Goal: Task Accomplishment & Management: Use online tool/utility

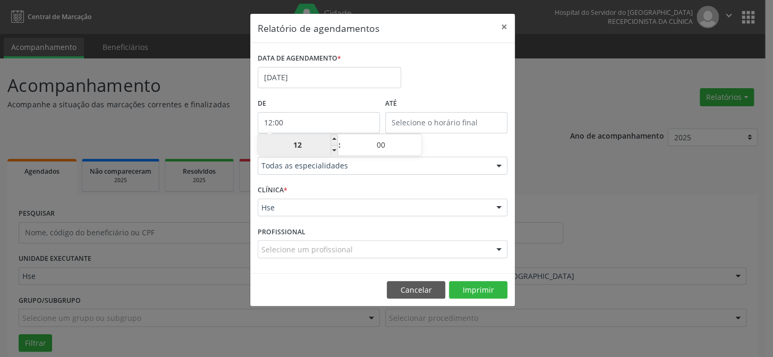
click at [309, 143] on input "12" at bounding box center [298, 144] width 80 height 21
click at [472, 175] on div "ESPECIALIDADE Todas as especialidades Todas as especialidades Alergologia Angio…" at bounding box center [382, 161] width 255 height 41
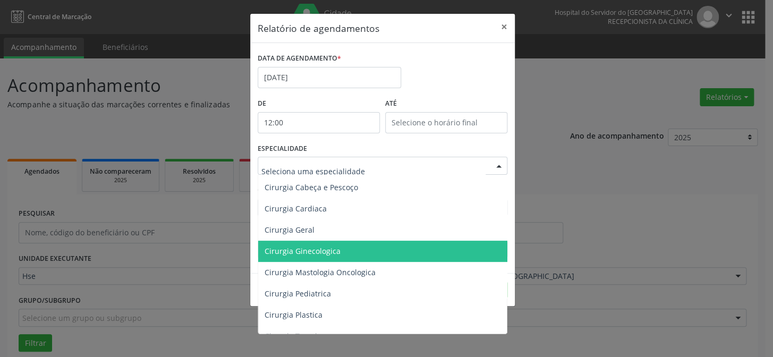
scroll to position [145, 0]
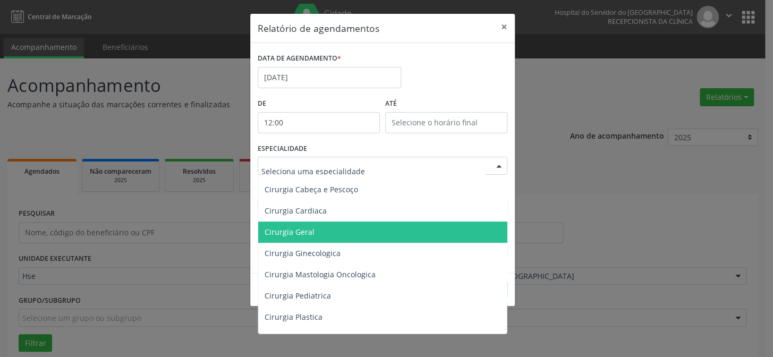
click at [354, 224] on span "Cirurgia Geral" at bounding box center [383, 232] width 250 height 21
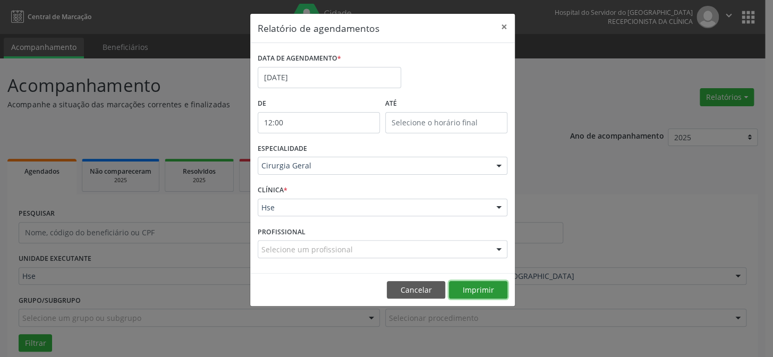
click at [475, 287] on button "Imprimir" at bounding box center [478, 290] width 58 height 18
click at [491, 164] on div at bounding box center [499, 166] width 16 height 18
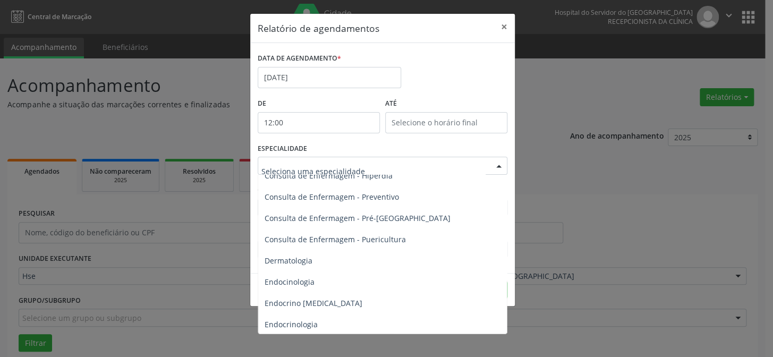
scroll to position [483, 0]
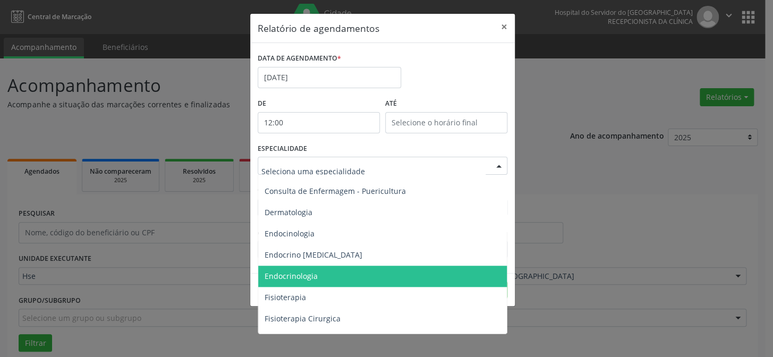
click at [330, 274] on span "Endocrinologia" at bounding box center [383, 276] width 250 height 21
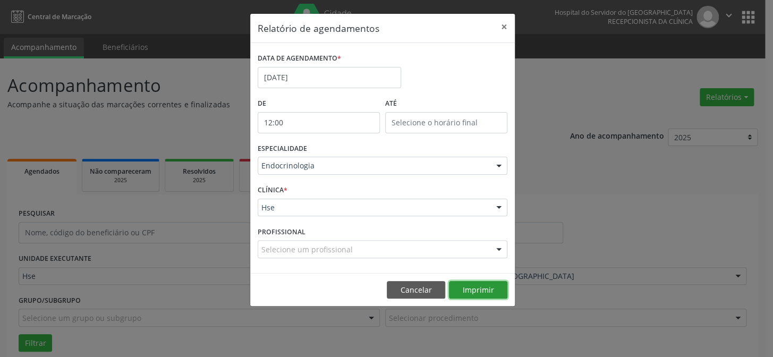
click at [493, 290] on button "Imprimir" at bounding box center [478, 290] width 58 height 18
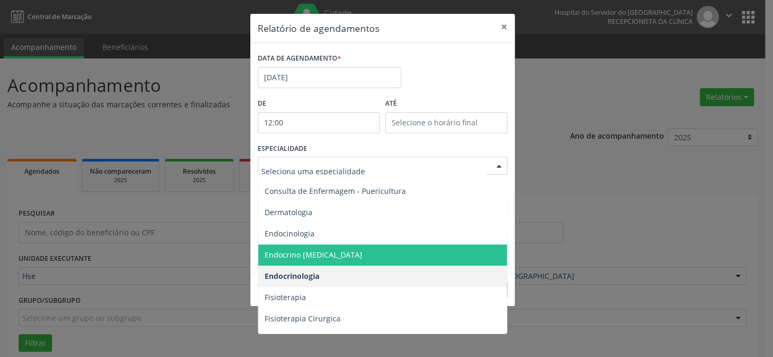
click at [487, 167] on div at bounding box center [383, 166] width 250 height 18
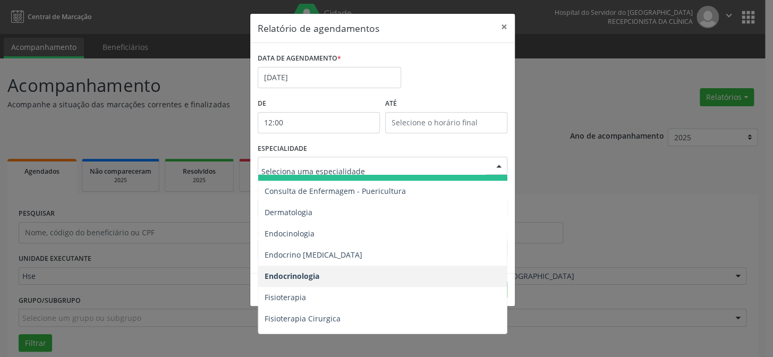
click at [467, 165] on input "text" at bounding box center [374, 171] width 224 height 21
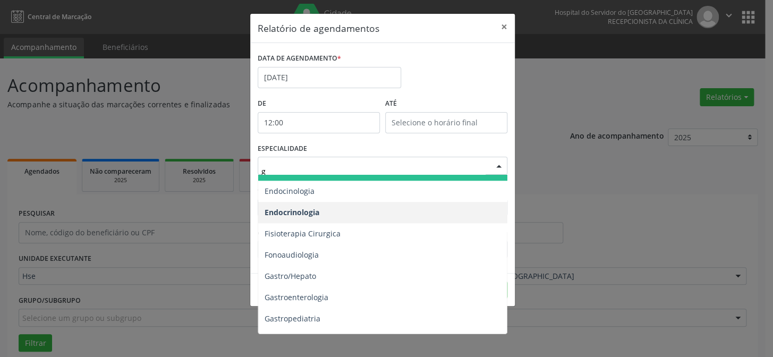
type input "gi"
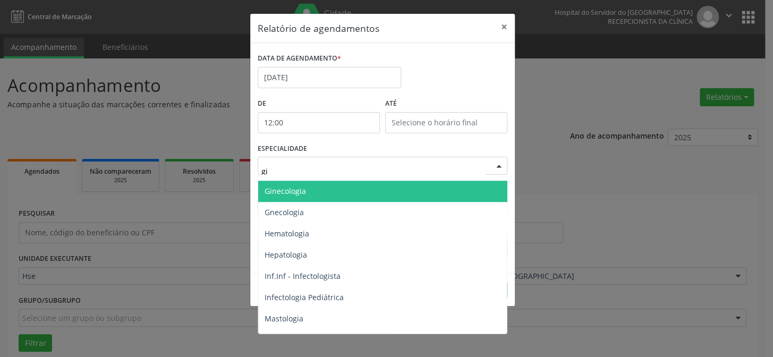
click at [335, 191] on span "Ginecologia" at bounding box center [383, 191] width 250 height 21
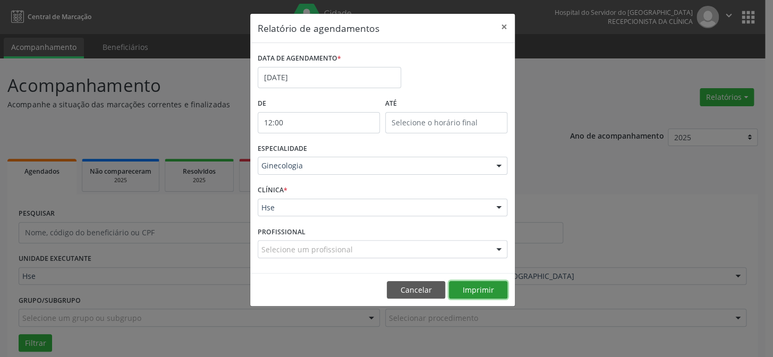
click at [482, 290] on button "Imprimir" at bounding box center [478, 290] width 58 height 18
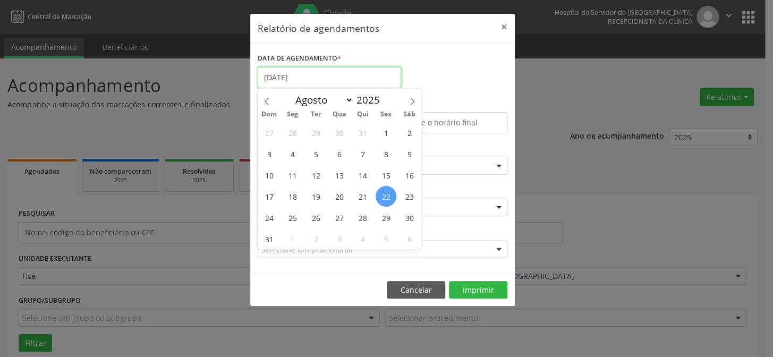
click at [294, 74] on input "[DATE]" at bounding box center [330, 77] width 144 height 21
click at [361, 218] on span "28" at bounding box center [362, 217] width 21 height 21
type input "[DATE]"
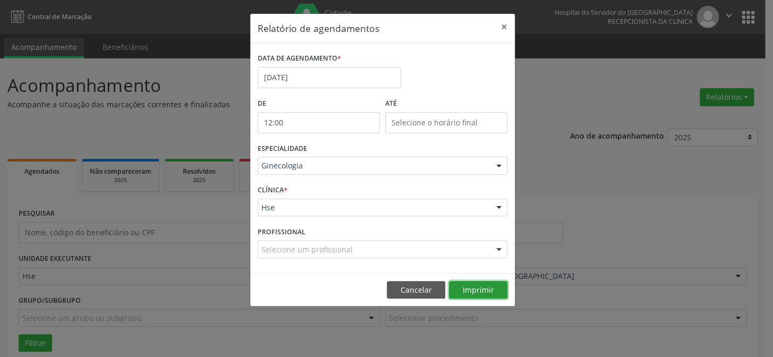
click at [488, 287] on button "Imprimir" at bounding box center [478, 290] width 58 height 18
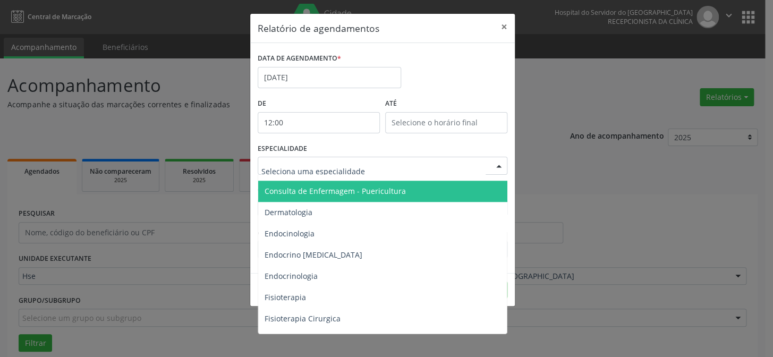
click at [486, 167] on div at bounding box center [383, 166] width 250 height 18
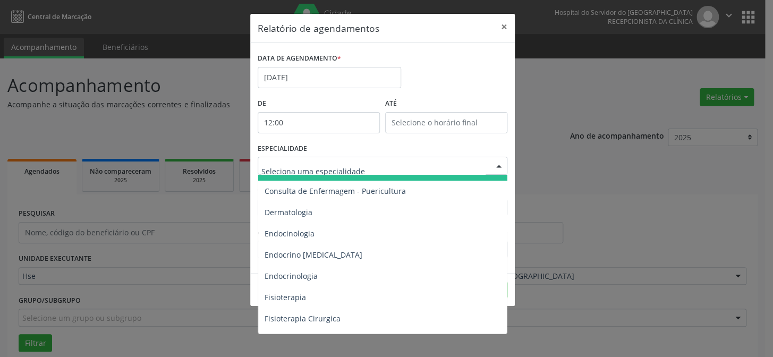
click at [367, 165] on input "text" at bounding box center [374, 171] width 224 height 21
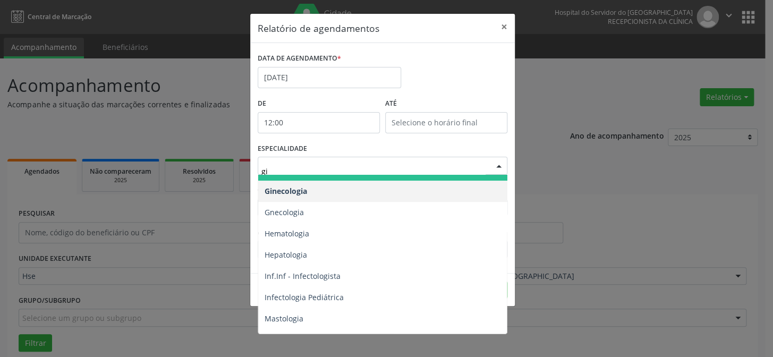
type input "gin"
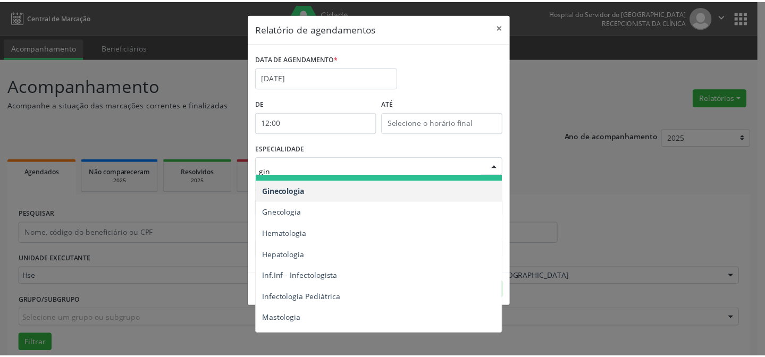
scroll to position [0, 0]
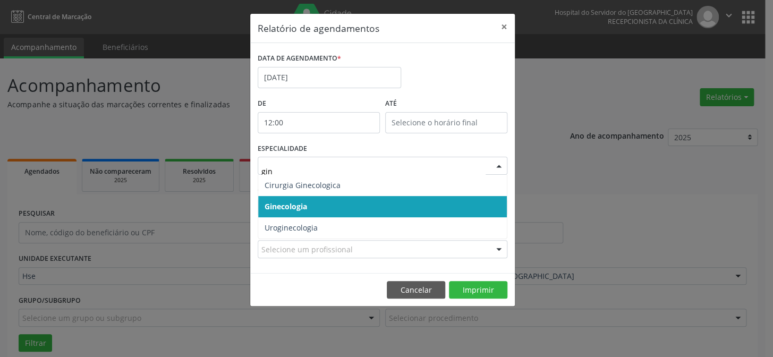
click at [324, 205] on span "Ginecologia" at bounding box center [382, 206] width 249 height 21
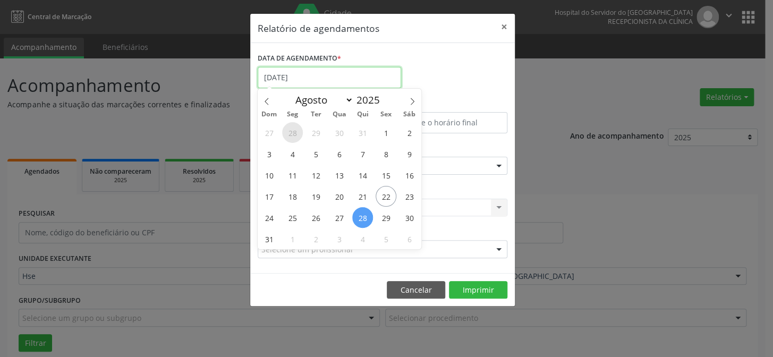
drag, startPoint x: 300, startPoint y: 72, endPoint x: 287, endPoint y: 129, distance: 58.4
click at [298, 74] on input "[DATE]" at bounding box center [330, 77] width 144 height 21
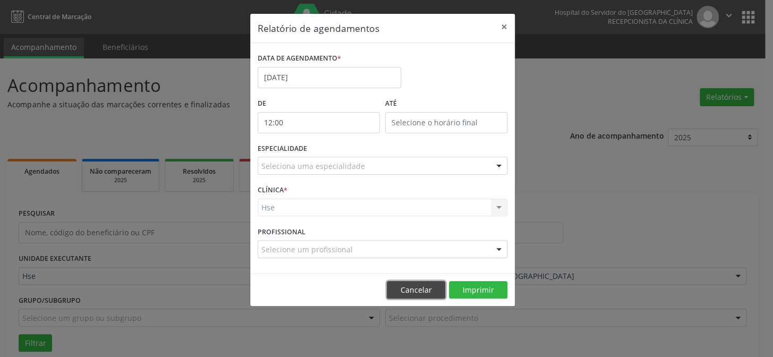
click at [429, 295] on button "Cancelar" at bounding box center [416, 290] width 58 height 18
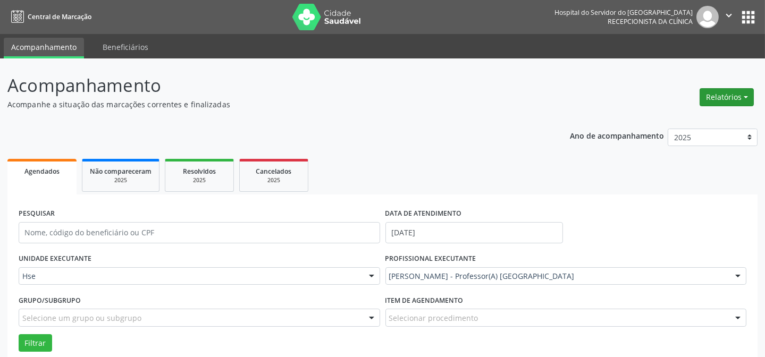
click at [735, 96] on button "Relatórios" at bounding box center [727, 97] width 54 height 18
click at [708, 121] on link "Agendamentos" at bounding box center [696, 119] width 114 height 15
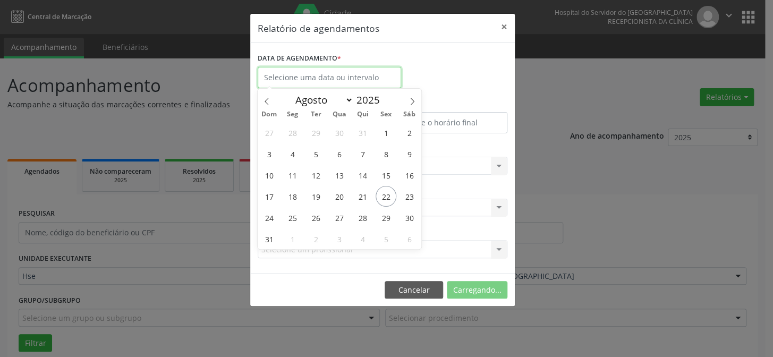
click at [335, 72] on input "text" at bounding box center [330, 77] width 144 height 21
click at [389, 204] on span "22" at bounding box center [386, 196] width 21 height 21
type input "[DATE]"
click at [389, 204] on span "22" at bounding box center [386, 196] width 21 height 21
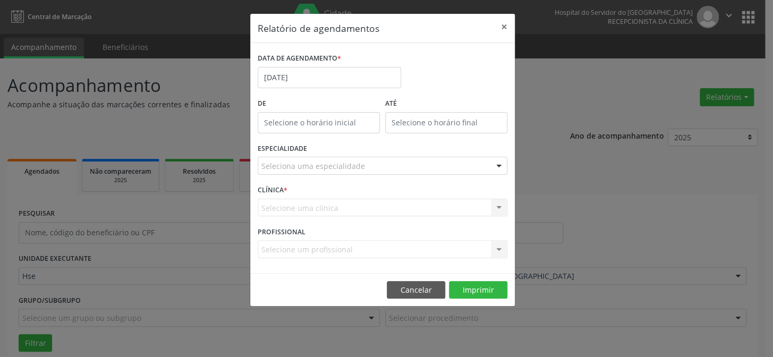
type input "12:00"
click at [319, 116] on input "12:00" at bounding box center [319, 122] width 122 height 21
click at [316, 154] on input "12" at bounding box center [298, 144] width 80 height 21
click at [630, 162] on div "Relatório de agendamentos × DATA DE AGENDAMENTO * [DATE] De 12:00 ATÉ ESPECIALI…" at bounding box center [386, 178] width 773 height 357
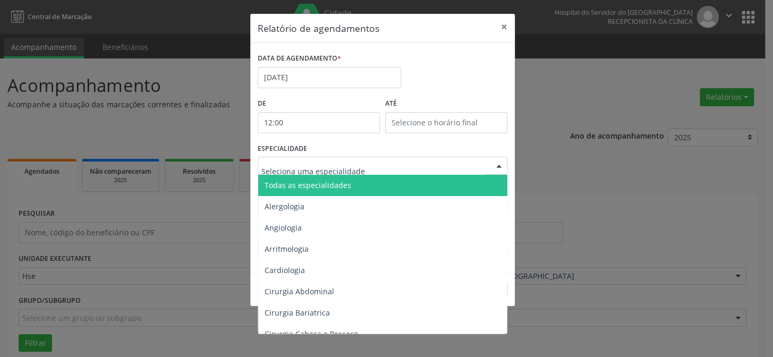
click at [477, 170] on div at bounding box center [383, 166] width 250 height 18
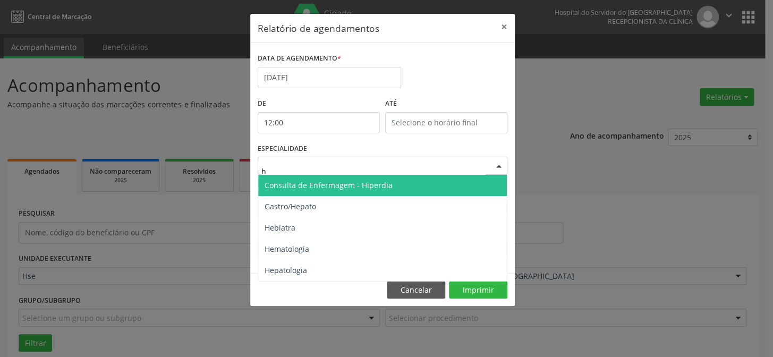
type input "he"
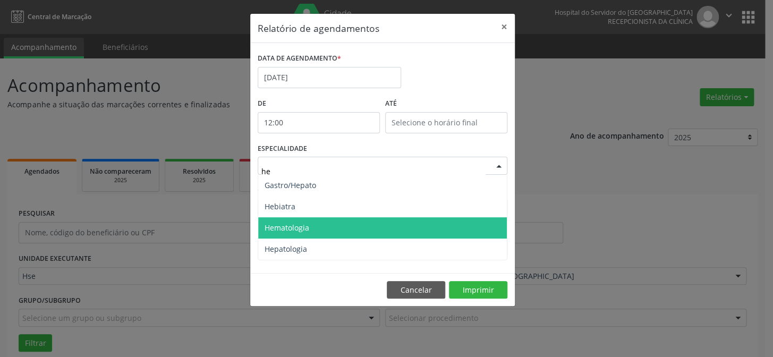
click at [331, 225] on span "Hematologia" at bounding box center [382, 227] width 249 height 21
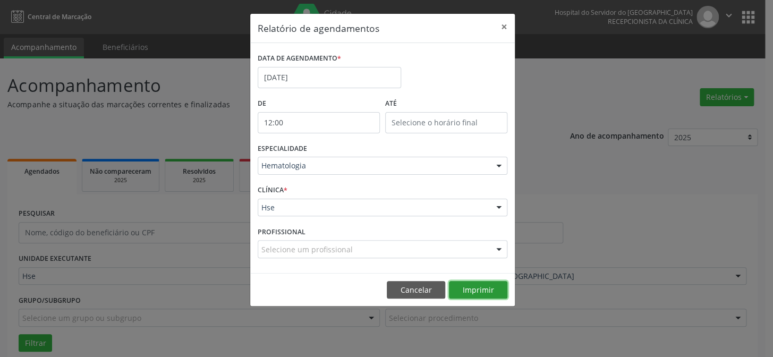
click at [492, 293] on button "Imprimir" at bounding box center [478, 290] width 58 height 18
